Goal: Check status: Check status

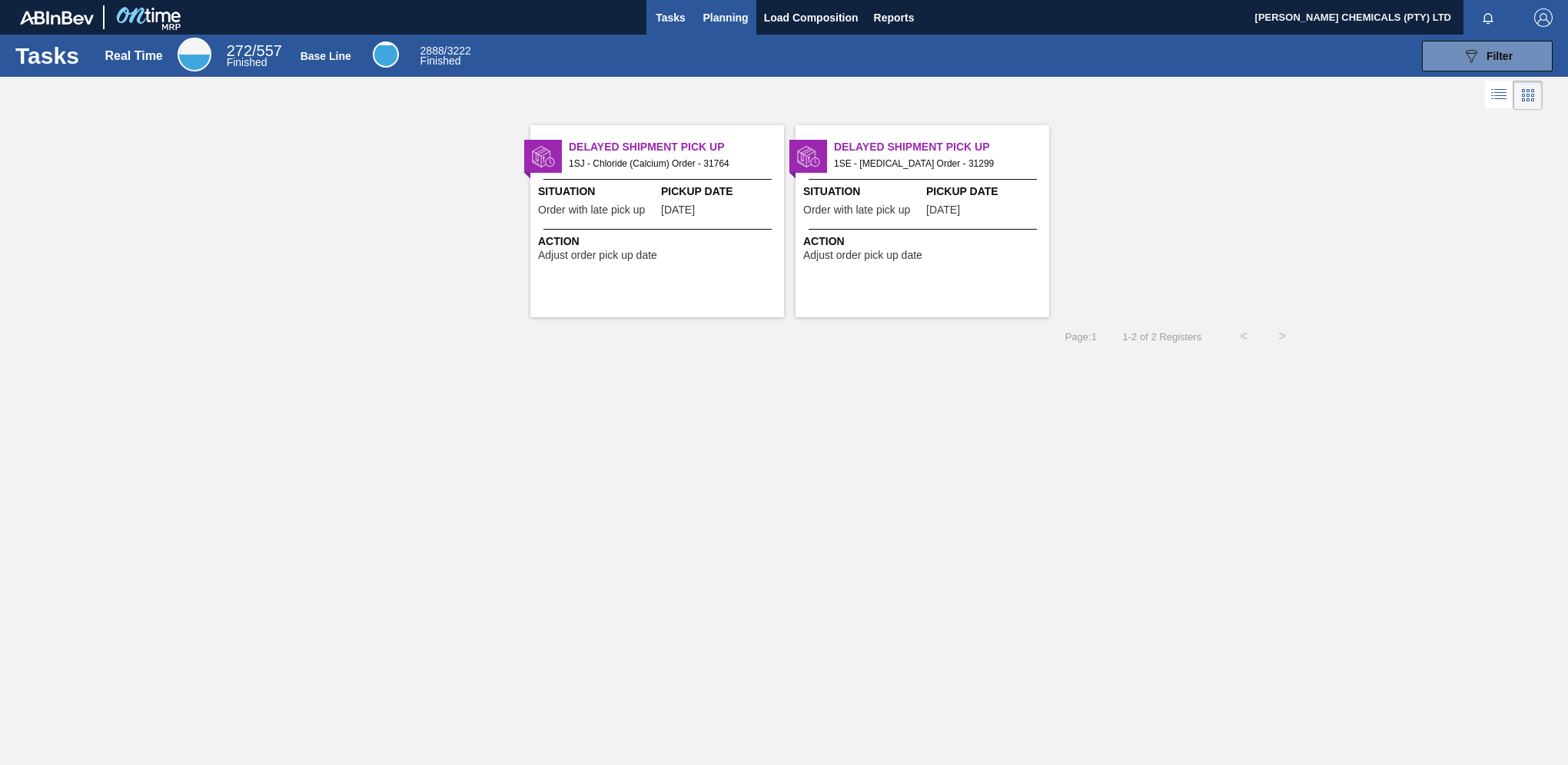
click at [726, 9] on span "Planning" at bounding box center [726, 18] width 45 height 18
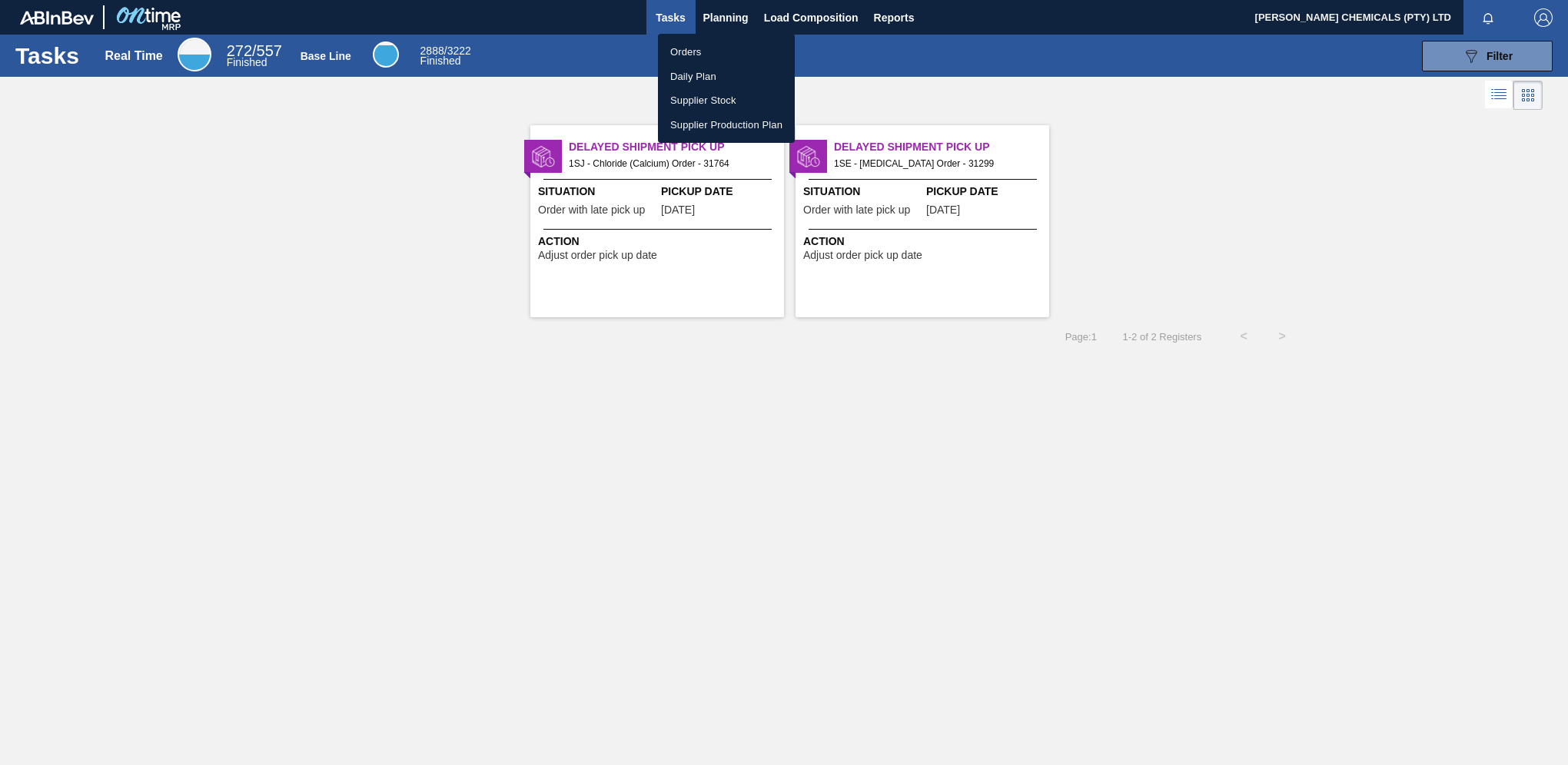
click at [682, 50] on li "Orders" at bounding box center [726, 52] width 137 height 24
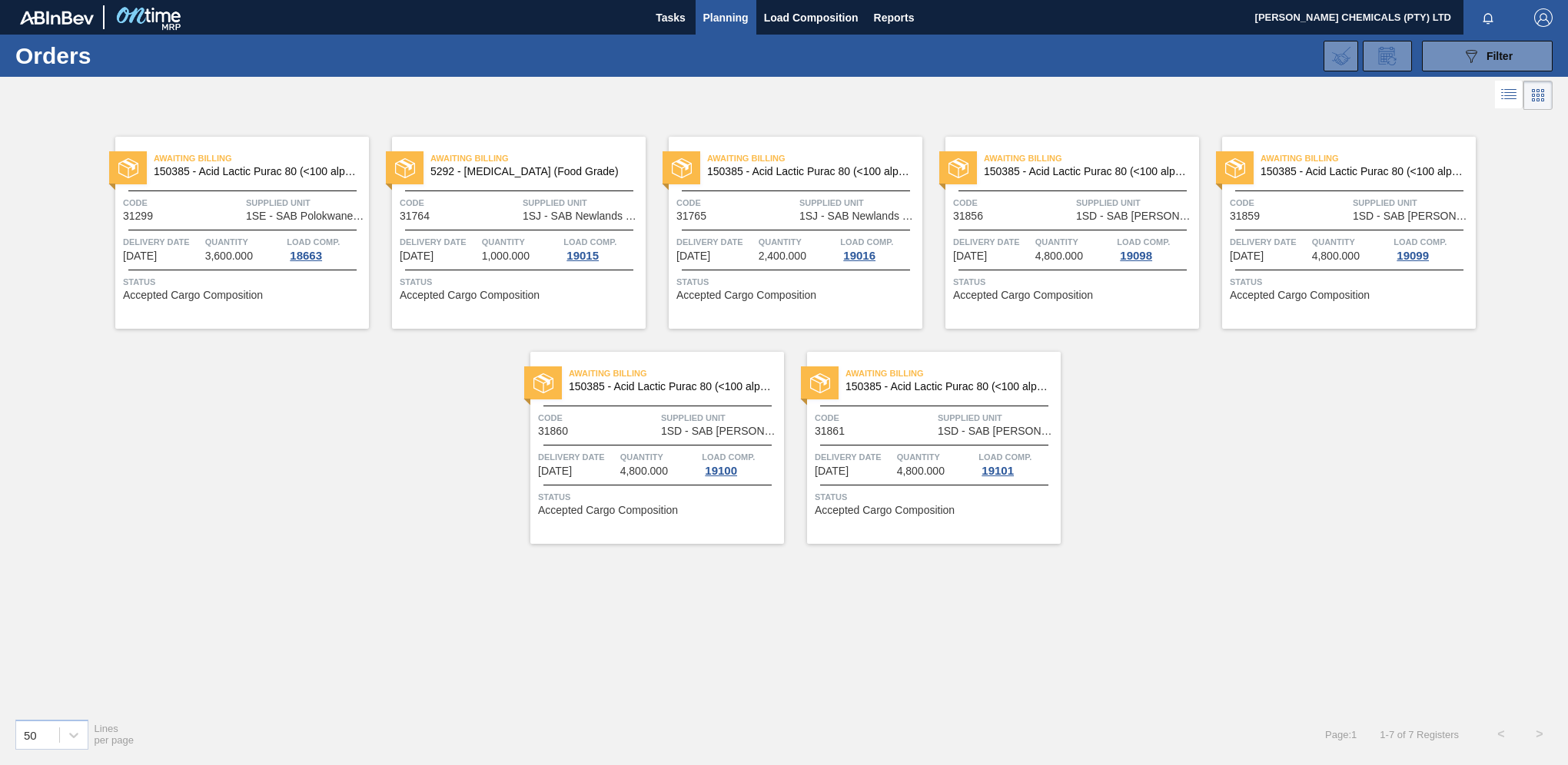
click at [452, 209] on span "Code" at bounding box center [459, 203] width 119 height 15
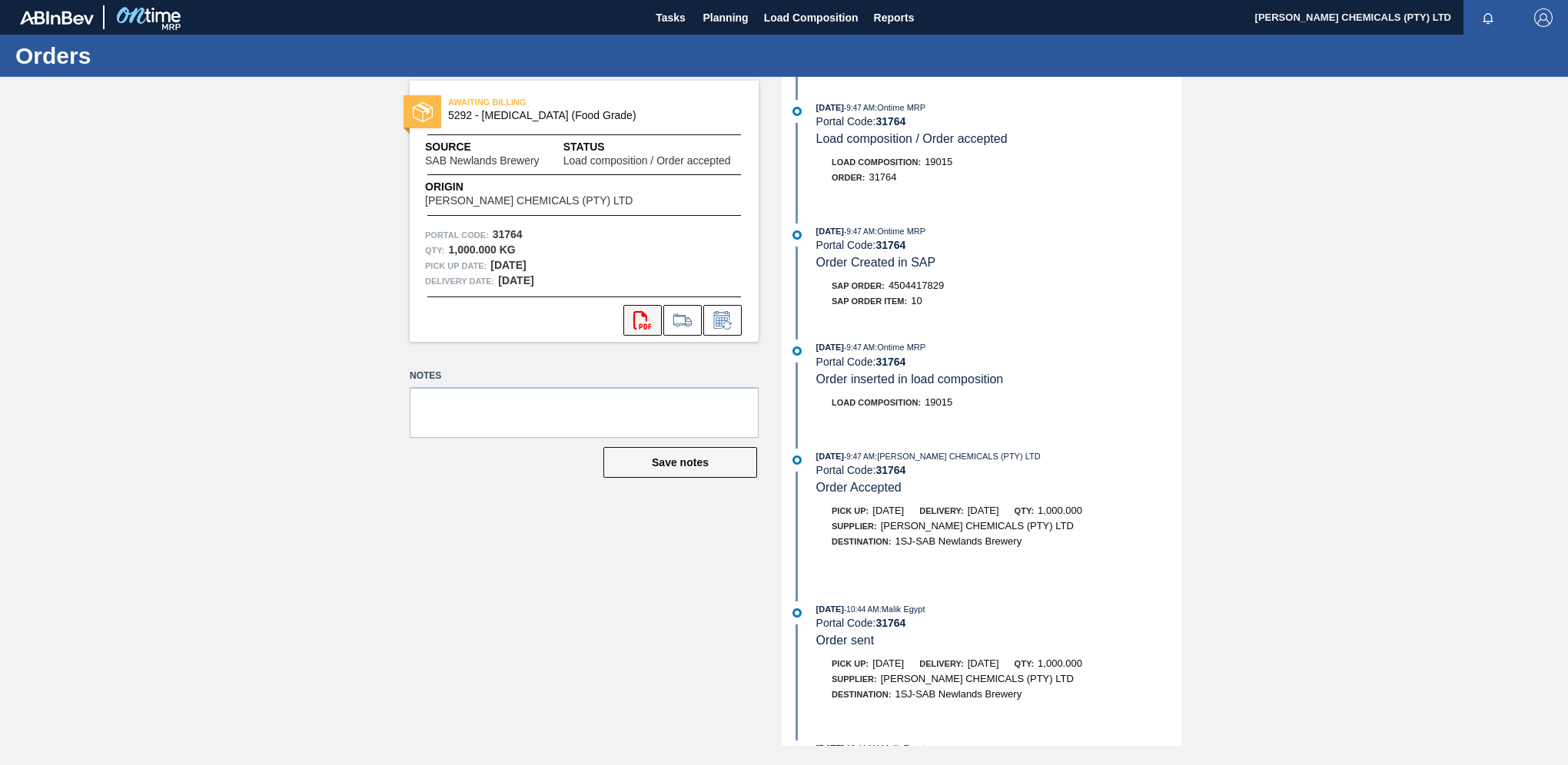
click at [643, 314] on icon at bounding box center [642, 320] width 18 height 18
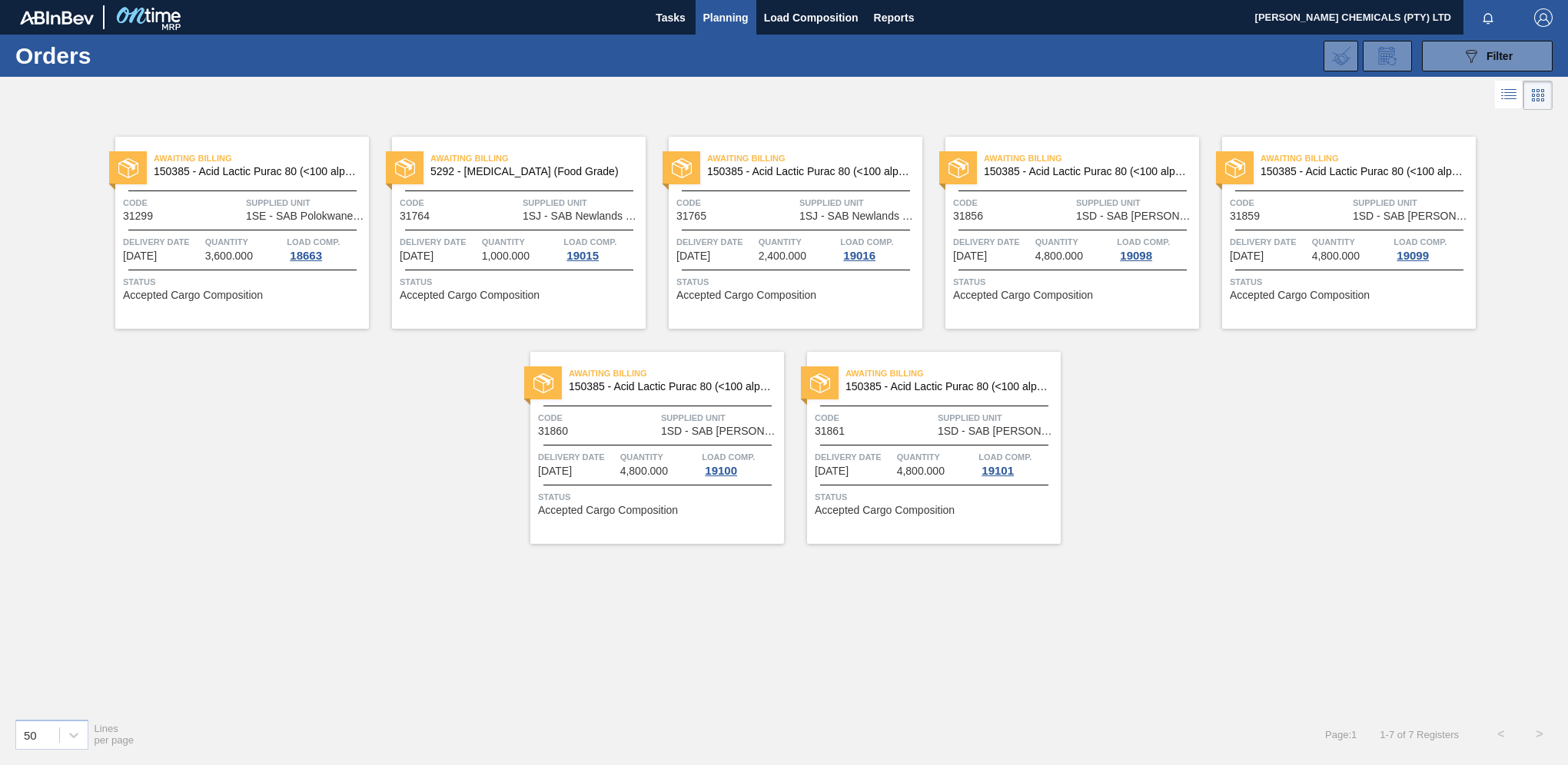
click at [733, 225] on div "Awaiting Billing 150385 - Acid Lactic Purac 80 (<100 alpha) Code 31765 Supplied…" at bounding box center [795, 232] width 253 height 192
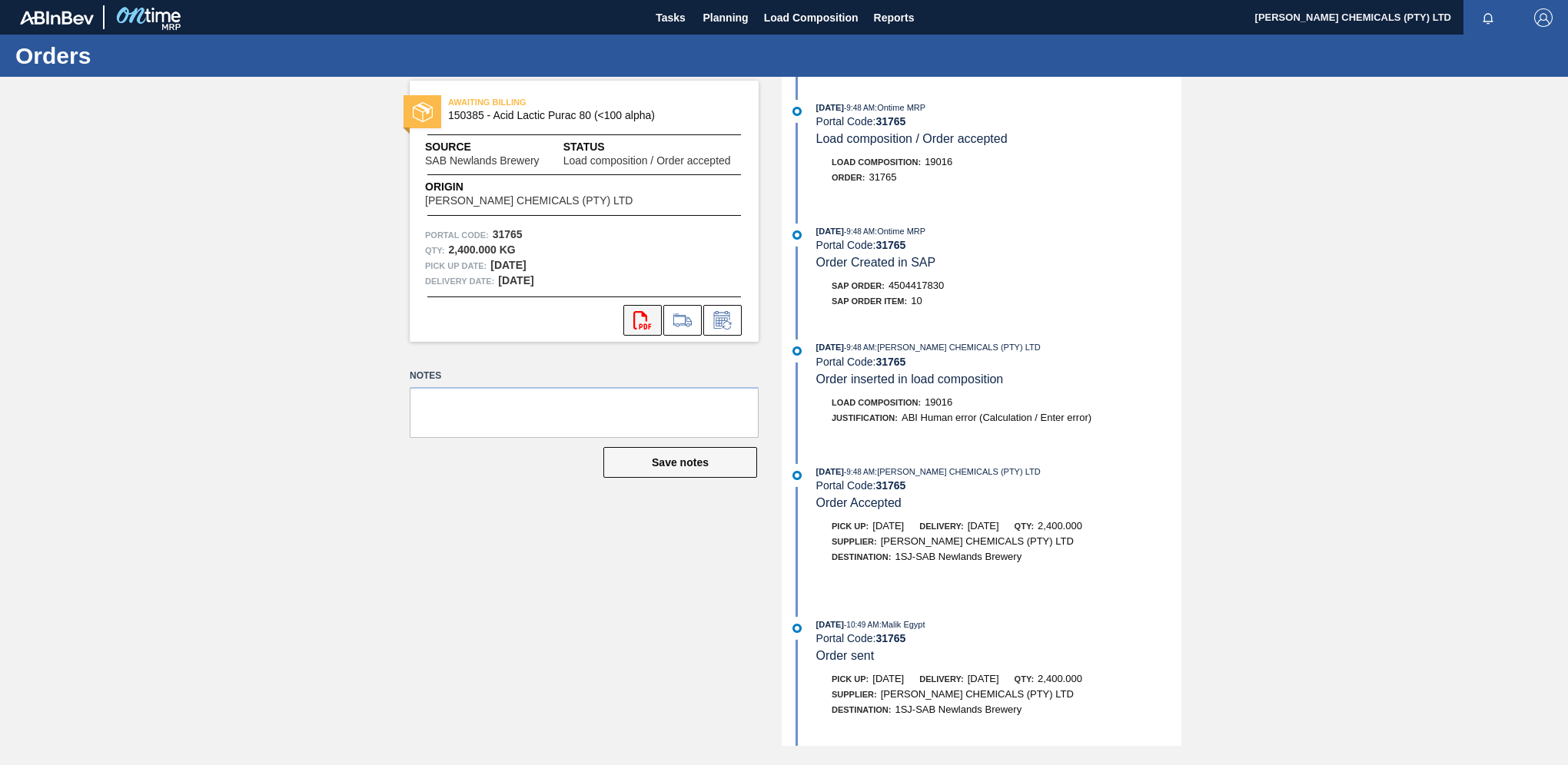
click at [639, 305] on button "svg{fill:#ff0000}" at bounding box center [643, 320] width 39 height 31
